Goal: Task Accomplishment & Management: Use online tool/utility

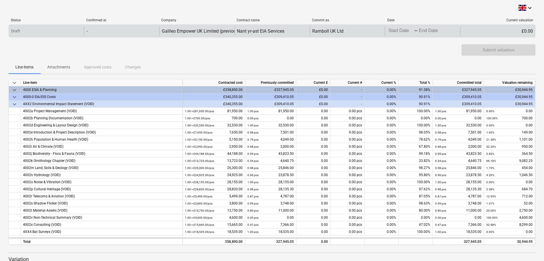
click at [396, 31] on body "This website stores cookies on your computer. These cookies are used to collect…" at bounding box center [272, 130] width 544 height 261
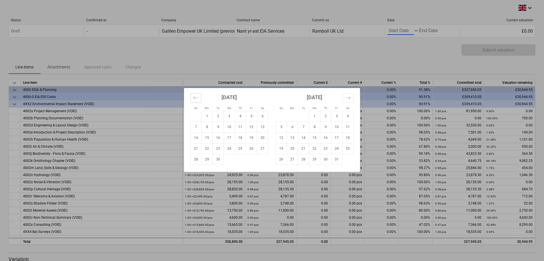
click at [198, 97] on icon "Move backward to switch to the previous month." at bounding box center [195, 97] width 5 height 5
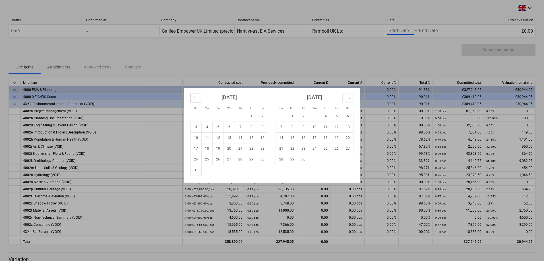
click at [198, 97] on icon "Move backward to switch to the previous month." at bounding box center [195, 97] width 5 height 5
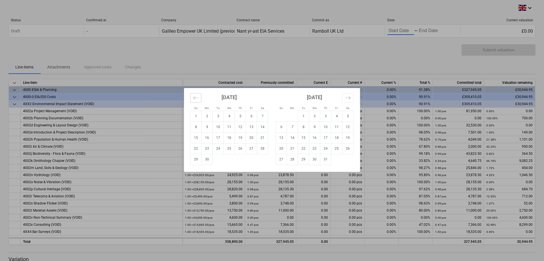
click at [198, 97] on icon "Move backward to switch to the previous month." at bounding box center [195, 97] width 5 height 5
click at [195, 100] on icon "Move backward to switch to the previous month." at bounding box center [195, 97] width 5 height 5
click at [217, 117] on td "1" at bounding box center [218, 116] width 11 height 11
type input "[DATE]"
click at [345, 100] on icon "Move forward to switch to the next month." at bounding box center [347, 97] width 5 height 5
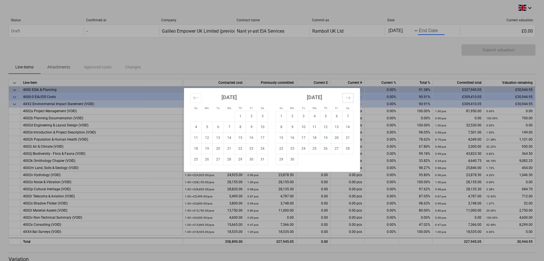
click at [345, 100] on icon "Move forward to switch to the next month." at bounding box center [347, 97] width 5 height 5
click at [347, 96] on icon "Move forward to switch to the next month." at bounding box center [347, 97] width 5 height 5
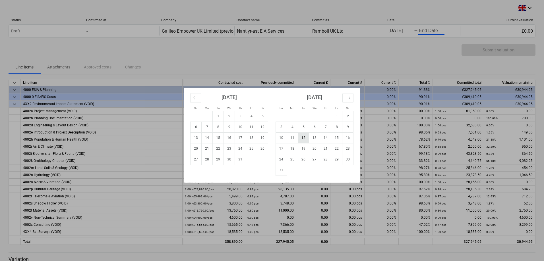
click at [305, 139] on td "12" at bounding box center [303, 137] width 11 height 11
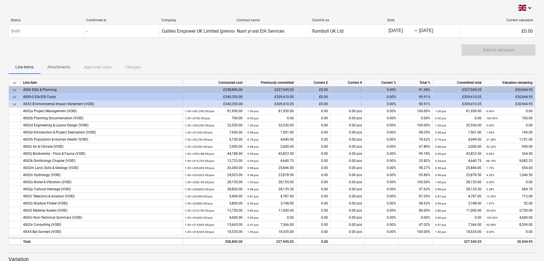
click at [13, 96] on span "keyboard_arrow_down" at bounding box center [14, 97] width 7 height 7
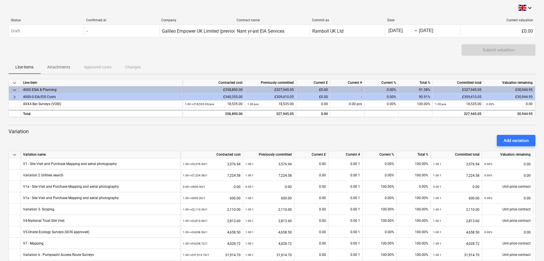
click at [13, 98] on span "keyboard_arrow_right" at bounding box center [14, 97] width 7 height 7
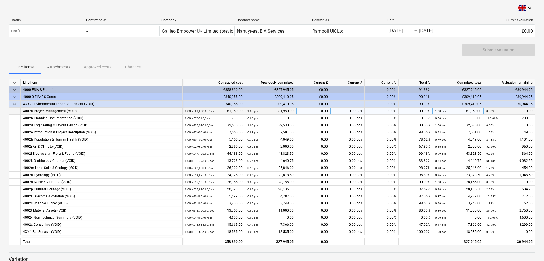
click at [316, 114] on div "0.00" at bounding box center [313, 111] width 34 height 7
type input "7"
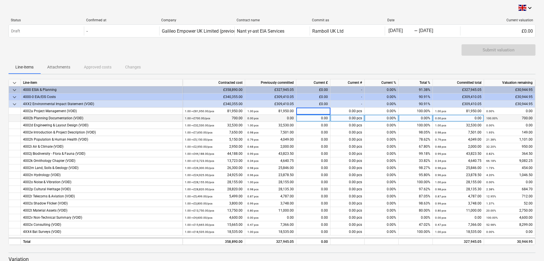
click at [324, 119] on div "0.00" at bounding box center [313, 118] width 34 height 7
type input "0"
type input "700"
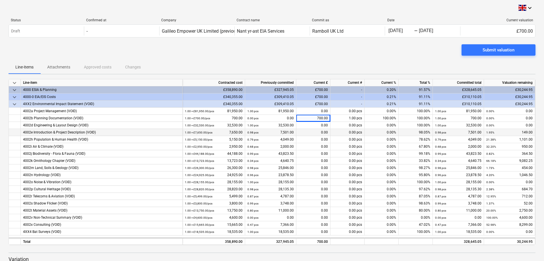
click at [318, 132] on div "0.00" at bounding box center [313, 132] width 34 height 7
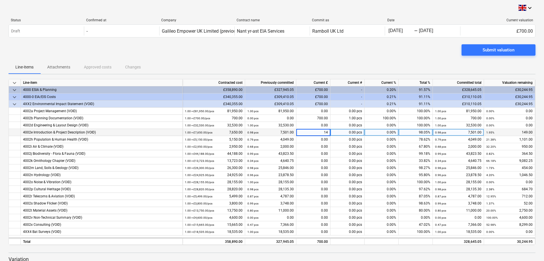
type input "149"
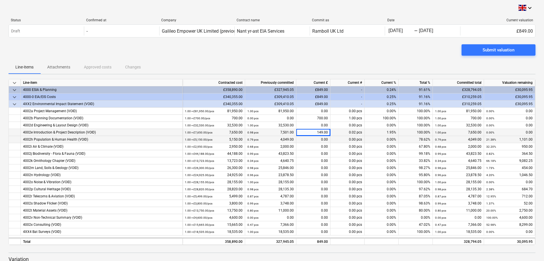
click at [318, 139] on div "0.00" at bounding box center [313, 139] width 34 height 7
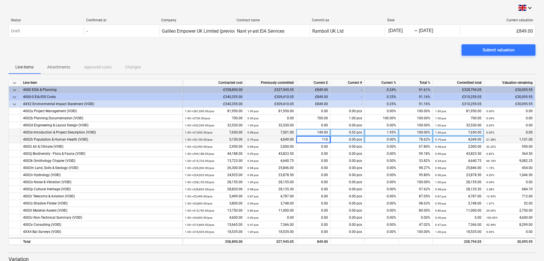
type input "1101"
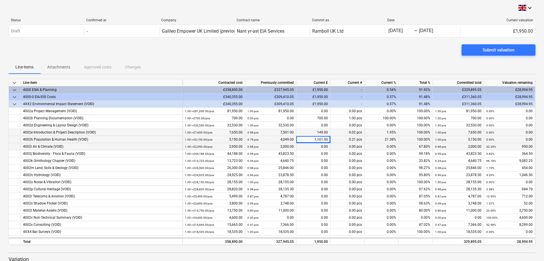
click at [318, 149] on div "0.00" at bounding box center [313, 146] width 34 height 7
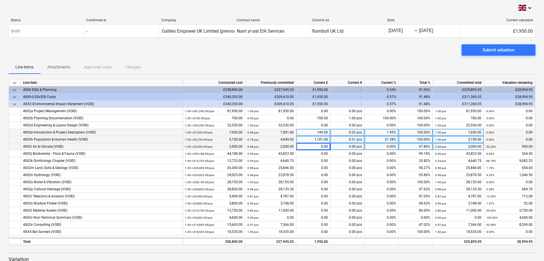
click at [318, 146] on div "0.00" at bounding box center [313, 146] width 34 height 7
type input "950"
click at [317, 154] on div "0.00" at bounding box center [313, 153] width 34 height 7
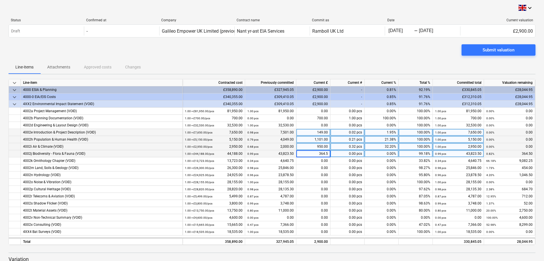
type input "364.50"
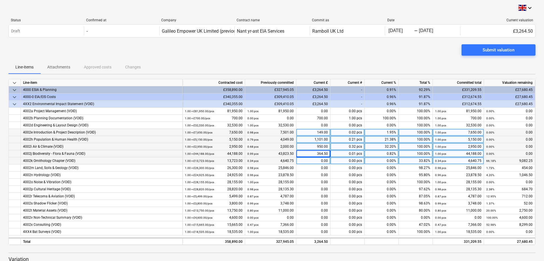
click at [312, 163] on div "0.00" at bounding box center [313, 161] width 34 height 7
type input "9082.25"
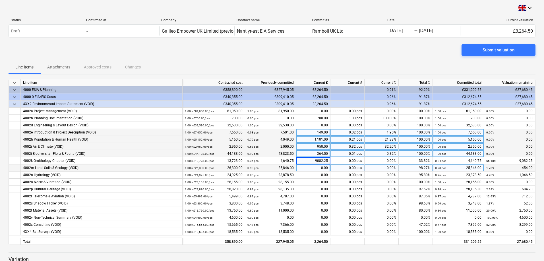
click at [310, 167] on div "0.00" at bounding box center [313, 168] width 34 height 7
type input "454"
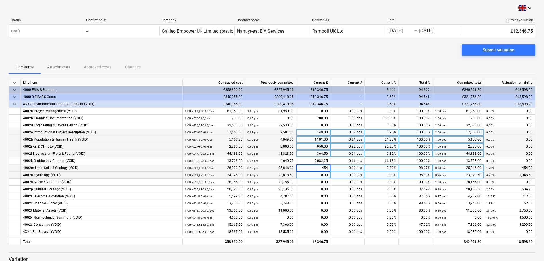
click at [315, 174] on div "0.00" at bounding box center [313, 175] width 34 height 7
type input "4"
type input "1046.50"
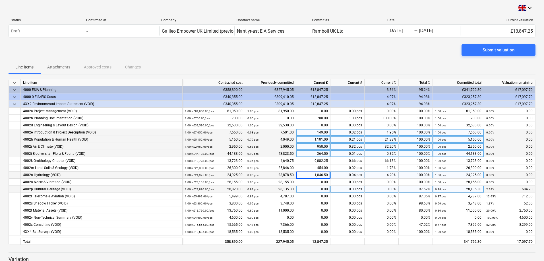
click at [321, 190] on div "0.00" at bounding box center [313, 189] width 34 height 7
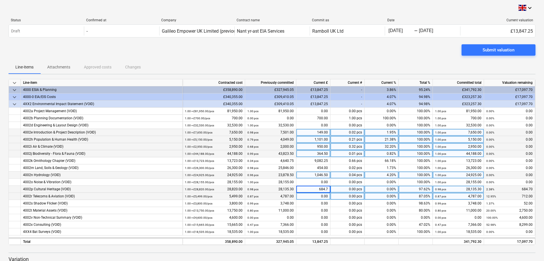
type input "684.70"
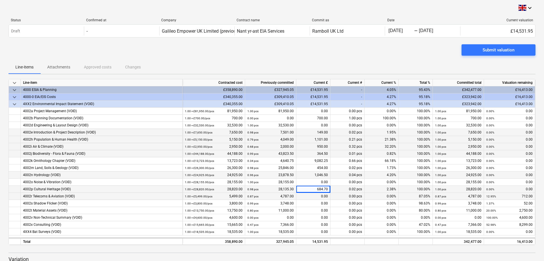
click at [317, 195] on div "0.00" at bounding box center [313, 196] width 34 height 7
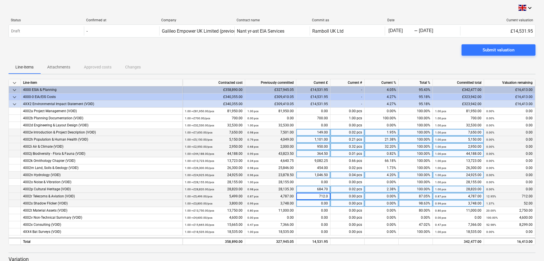
type input "712.00"
click at [316, 202] on div "0.00" at bounding box center [313, 203] width 34 height 7
type input "52.00"
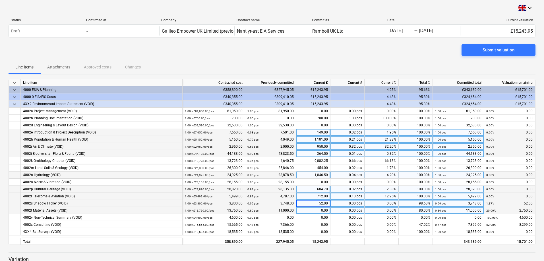
click at [318, 210] on div "0.00" at bounding box center [313, 210] width 34 height 7
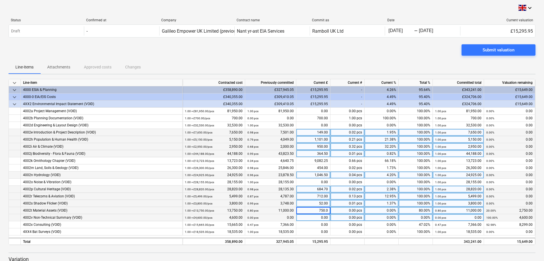
type input "750.00"
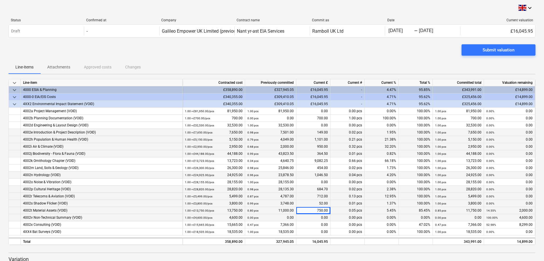
click at [312, 217] on div "0.00" at bounding box center [313, 217] width 34 height 7
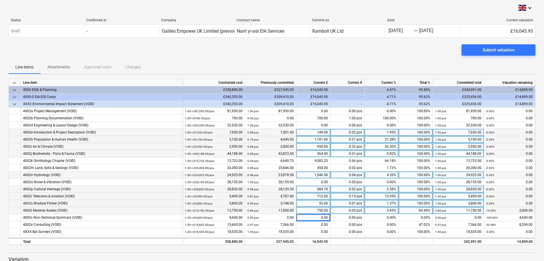
click at [319, 204] on div "52.00" at bounding box center [313, 203] width 34 height 7
click at [318, 210] on div "750.00" at bounding box center [313, 210] width 34 height 7
type input "2750"
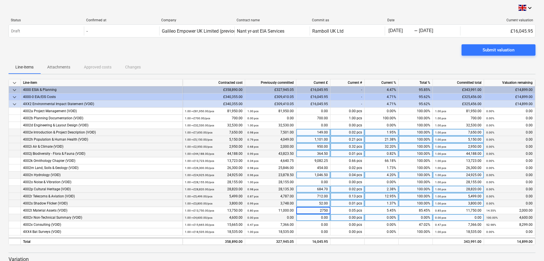
click at [316, 217] on div "0.00" at bounding box center [313, 217] width 34 height 7
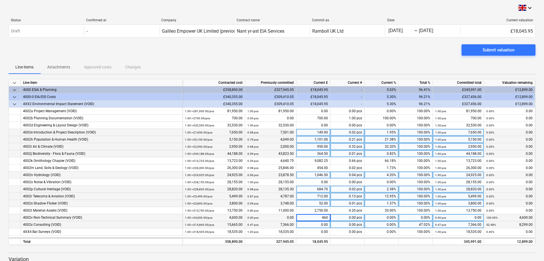
type input "4600"
click at [318, 224] on div "0.00" at bounding box center [313, 224] width 34 height 7
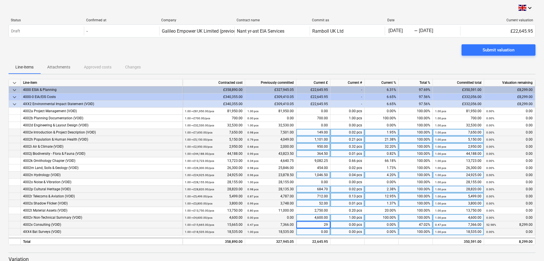
type input "2"
type input "8299"
click at [318, 232] on div "0.00" at bounding box center [313, 232] width 34 height 7
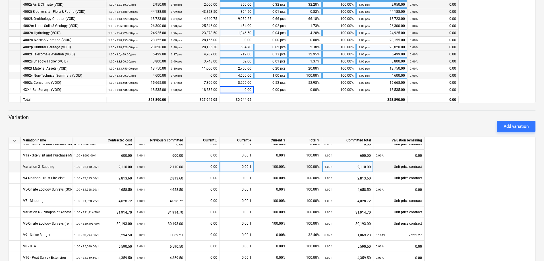
scroll to position [57, 0]
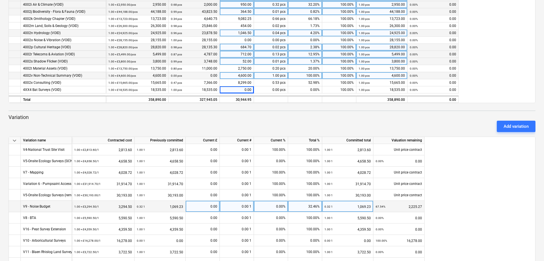
click at [200, 207] on div "0.00" at bounding box center [202, 206] width 29 height 11
type input "2225.27"
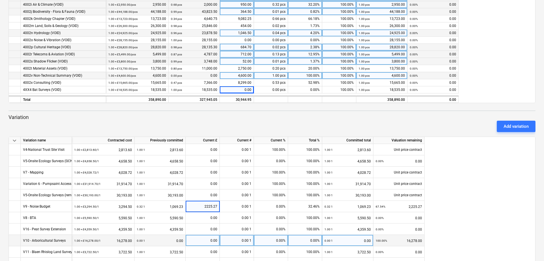
click at [206, 239] on div "0.00" at bounding box center [202, 240] width 29 height 11
click at [207, 241] on div "0.00" at bounding box center [202, 240] width 29 height 11
type input "16278"
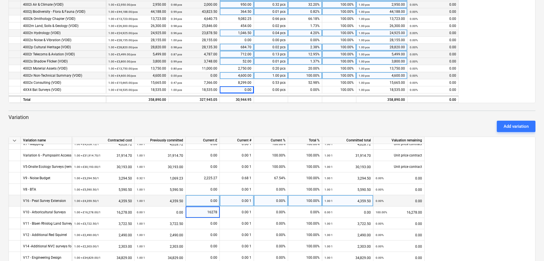
scroll to position [114, 0]
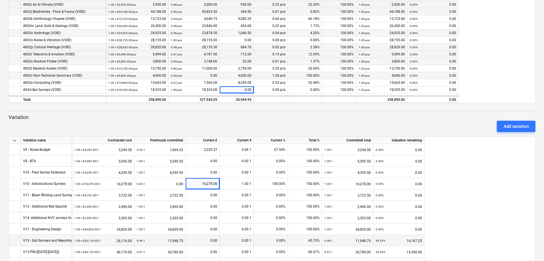
click at [206, 241] on div "0.00" at bounding box center [202, 240] width 29 height 11
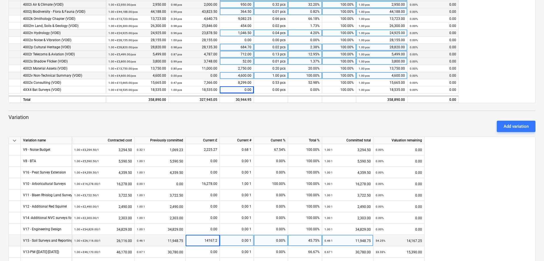
type input "14167.25"
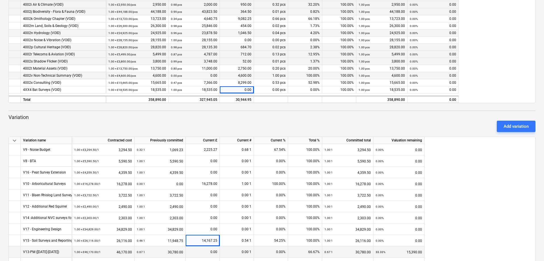
click at [206, 252] on div "0.00" at bounding box center [202, 252] width 29 height 11
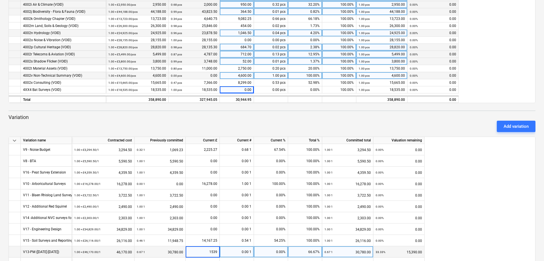
type input "15390"
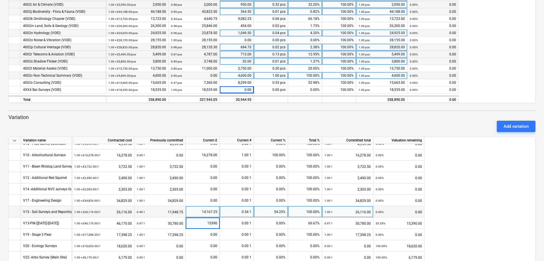
scroll to position [143, 0]
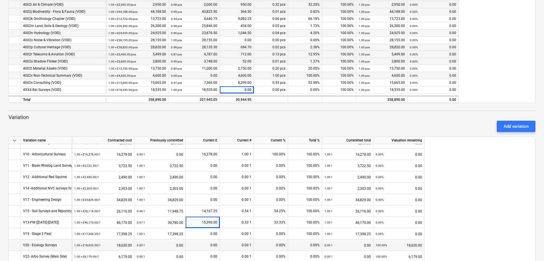
click at [206, 245] on div "0.00" at bounding box center [202, 245] width 29 height 11
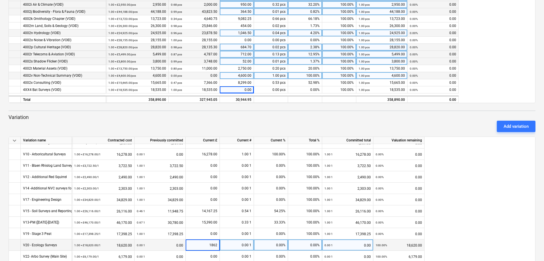
type input "18620"
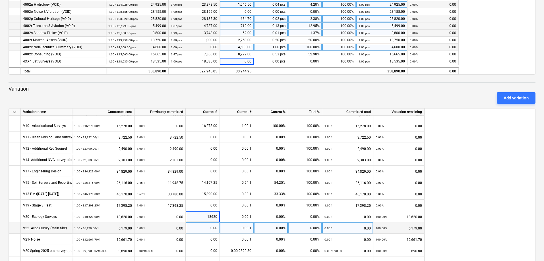
click at [205, 229] on div "0.00" at bounding box center [202, 228] width 29 height 11
type input "6179"
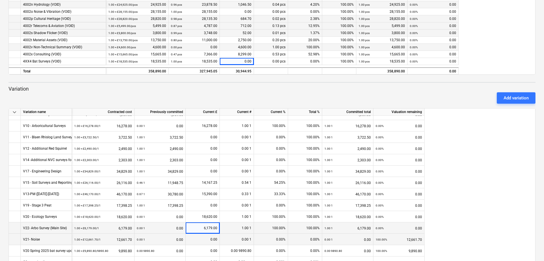
click at [208, 239] on div "0.00" at bounding box center [202, 239] width 29 height 11
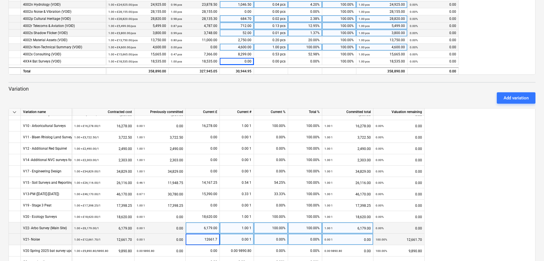
type input "12661.70"
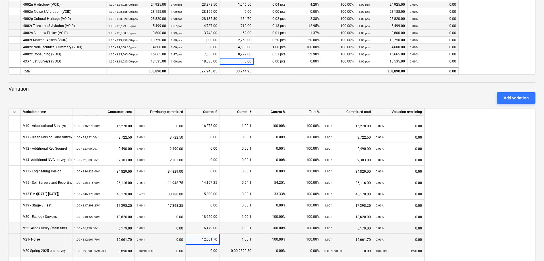
click at [208, 250] on div "0.00" at bounding box center [202, 250] width 29 height 11
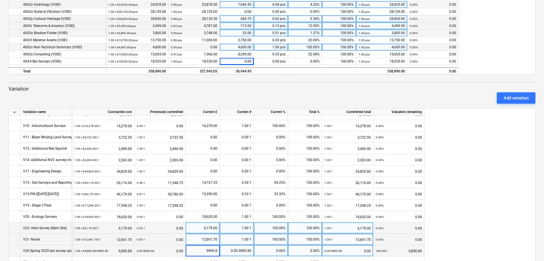
type input "9890.80"
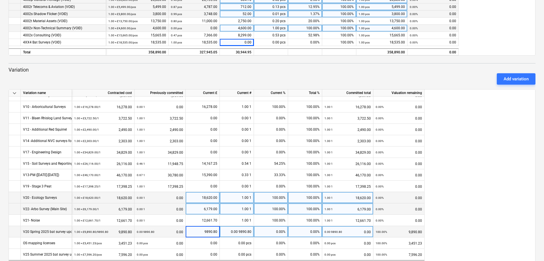
scroll to position [199, 0]
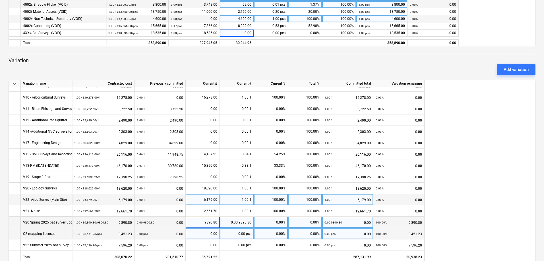
click at [204, 237] on div "0.00" at bounding box center [202, 233] width 29 height 11
click at [206, 234] on div "0.00" at bounding box center [202, 233] width 29 height 11
type input "3451.23"
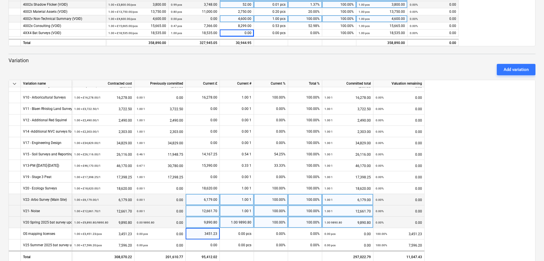
scroll to position [210, 0]
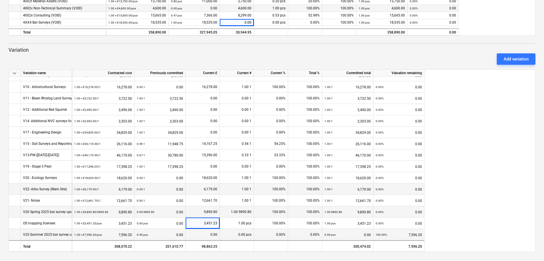
click at [207, 233] on div "0.00" at bounding box center [202, 234] width 29 height 11
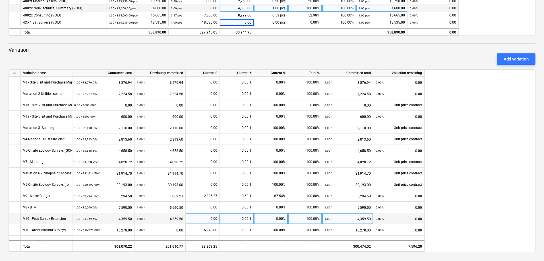
scroll to position [181, 0]
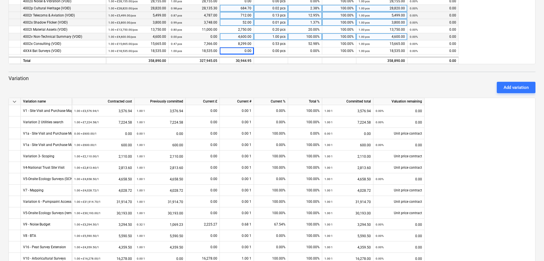
click at [469, 165] on div "keyboard_arrow_down Variation name Contracted cost Previously committed Current…" at bounding box center [272, 189] width 527 height 183
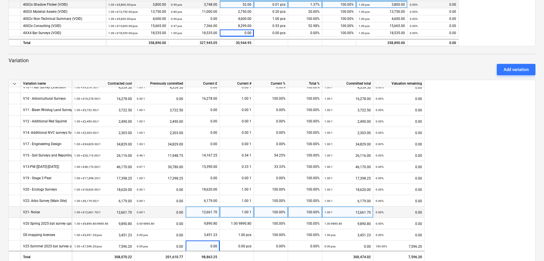
scroll to position [143, 0]
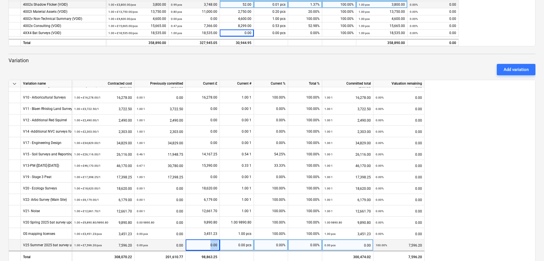
drag, startPoint x: 206, startPoint y: 244, endPoint x: 226, endPoint y: 248, distance: 21.0
click at [0, 0] on div "V25 Summer 2025 bat survey update 1.00 × £7,596.20 / pcs 7,596.20 0.00 pcs 0.00…" at bounding box center [0, 0] width 0 height 0
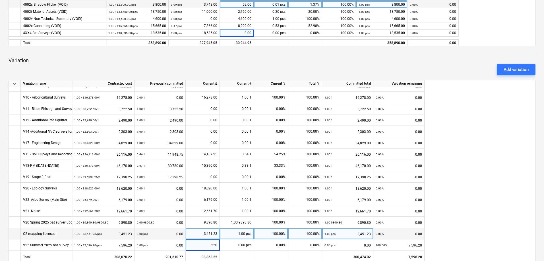
type input "2500"
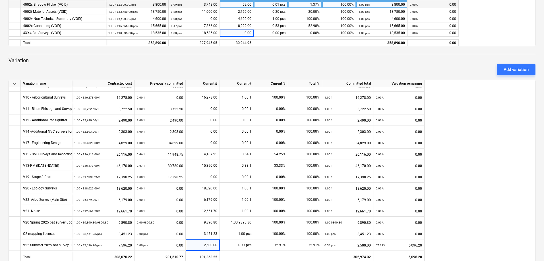
scroll to position [210, 0]
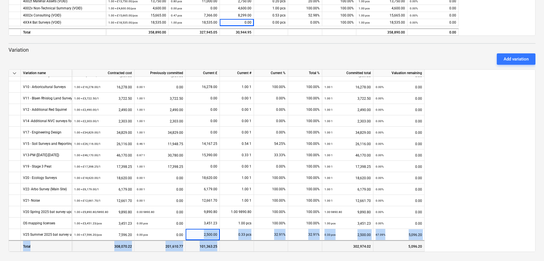
drag, startPoint x: 201, startPoint y: 237, endPoint x: 274, endPoint y: 244, distance: 73.1
click at [274, 244] on div "keyboard_arrow_down Variation name Contracted cost Previously committed Current…" at bounding box center [272, 160] width 527 height 183
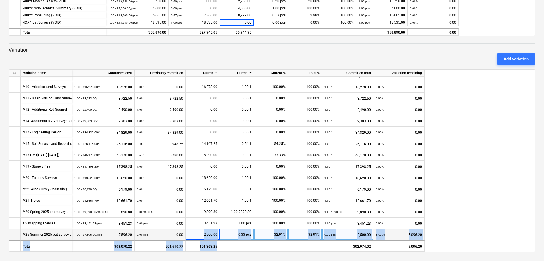
click at [202, 236] on div "2,500.00" at bounding box center [202, 234] width 29 height 11
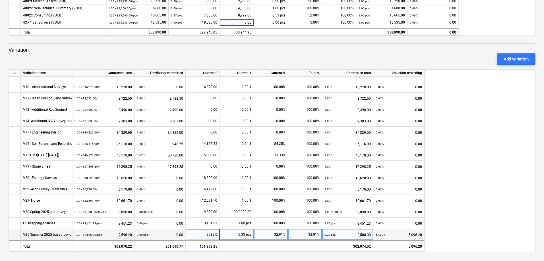
type input "2532.07"
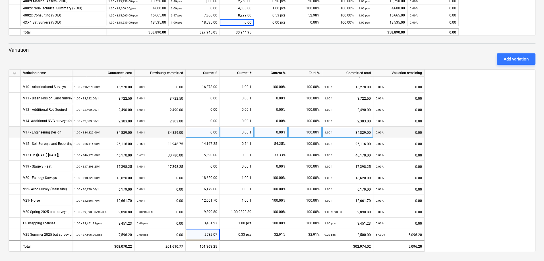
click at [194, 130] on div "0.00" at bounding box center [202, 132] width 29 height 11
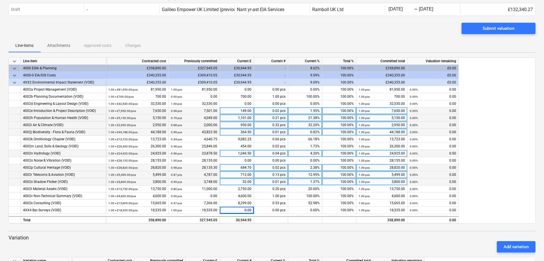
scroll to position [0, 0]
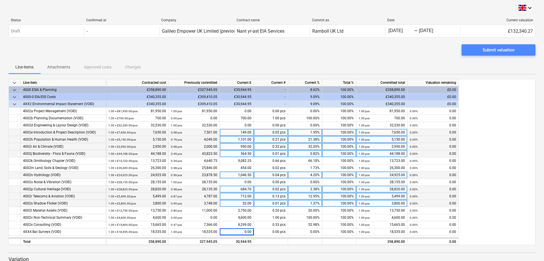
click at [494, 52] on div "Submit valuation" at bounding box center [498, 49] width 32 height 7
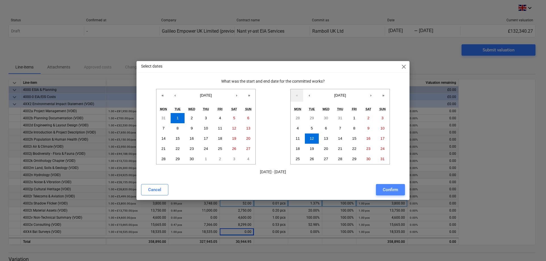
click at [393, 191] on div "Confirm" at bounding box center [390, 189] width 15 height 7
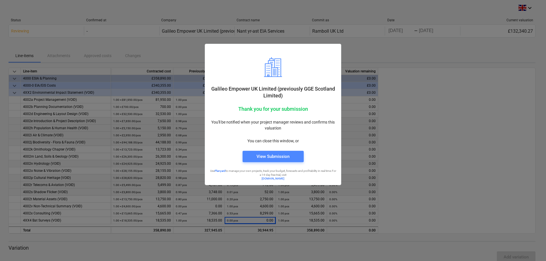
click at [273, 156] on div "View Submission" at bounding box center [272, 156] width 33 height 7
